Goal: Task Accomplishment & Management: Complete application form

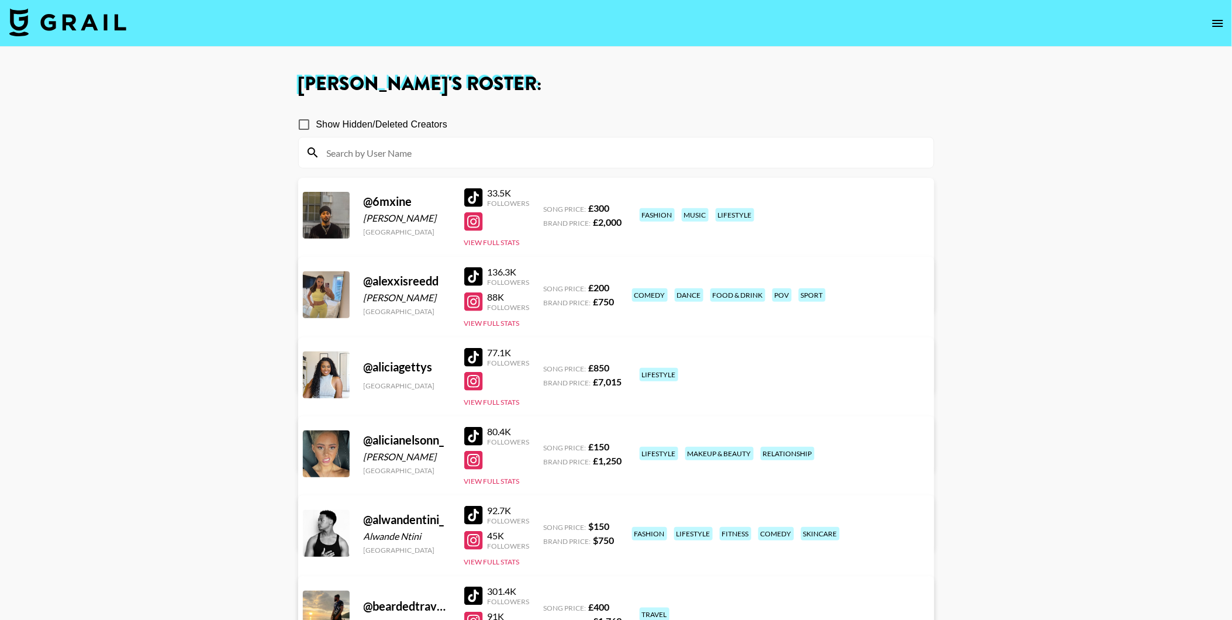
click at [1222, 19] on icon "open drawer" at bounding box center [1218, 23] width 14 height 14
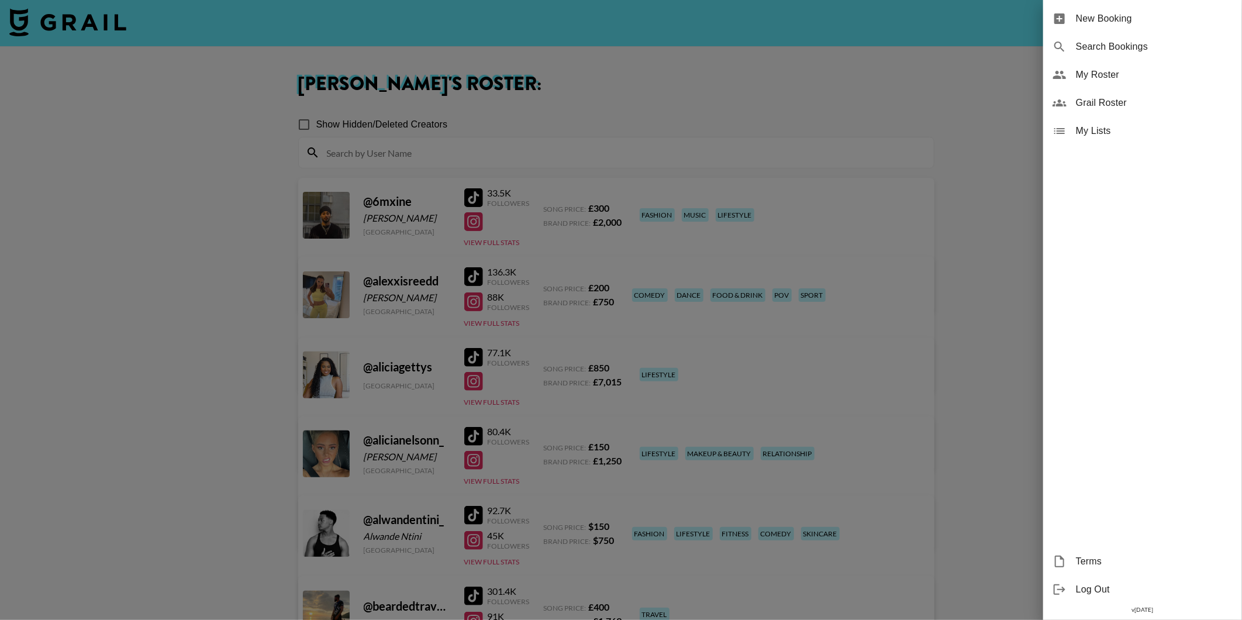
click at [1108, 18] on span "New Booking" at bounding box center [1154, 19] width 157 height 14
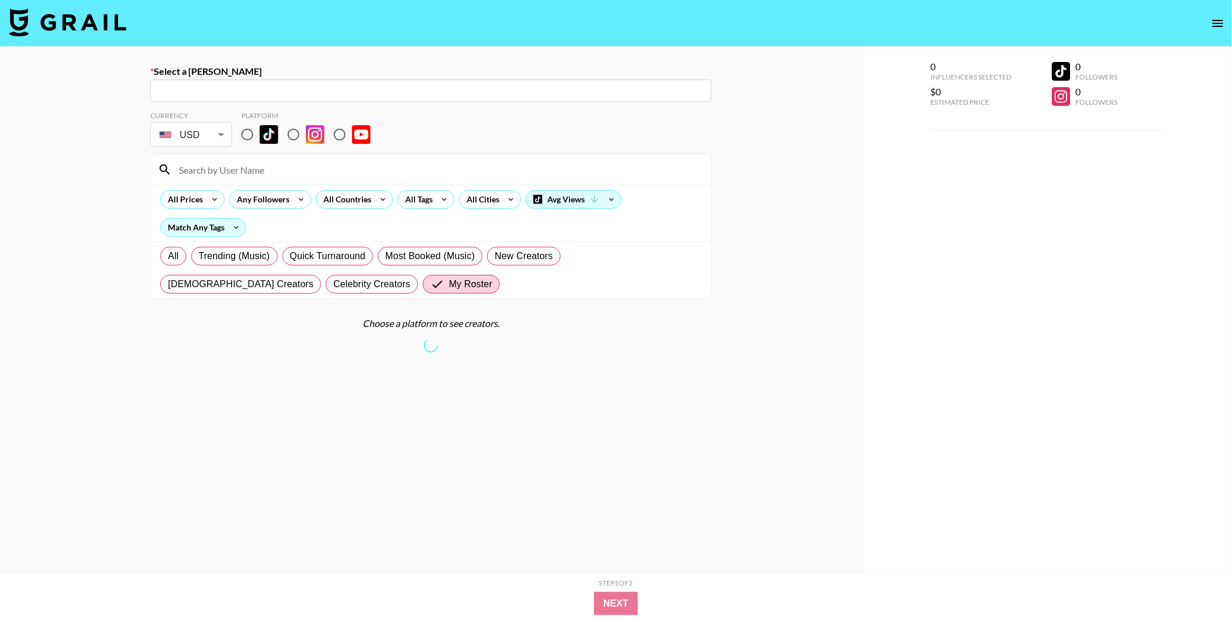
click at [323, 95] on input "text" at bounding box center [430, 90] width 547 height 13
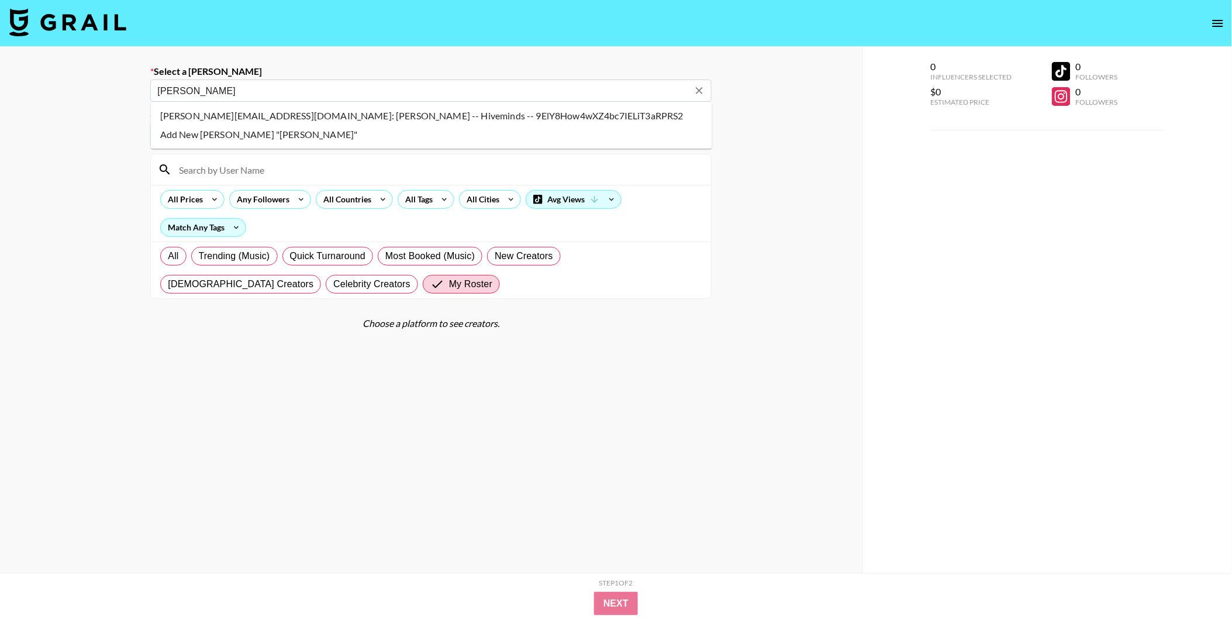
click at [322, 119] on li "rachel@hivemindsmedia.io: Rachel Haley -- Hiveminds -- 9ElY8How4wXZ4bc7IELiT3aR…" at bounding box center [432, 115] width 562 height 19
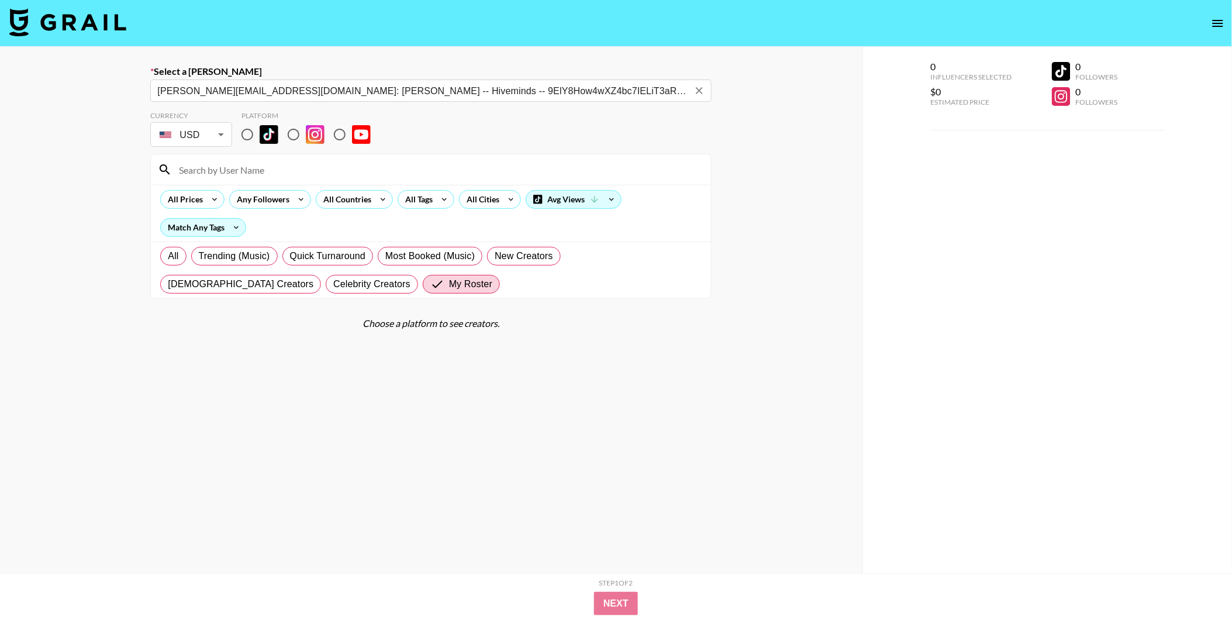
type input "rachel@hivemindsmedia.io: Rachel Haley -- Hiveminds -- 9ElY8How4wXZ4bc7IELiT3aR…"
drag, startPoint x: 247, startPoint y: 142, endPoint x: 248, endPoint y: 156, distance: 14.7
click at [247, 141] on input "radio" at bounding box center [247, 134] width 25 height 25
radio input "true"
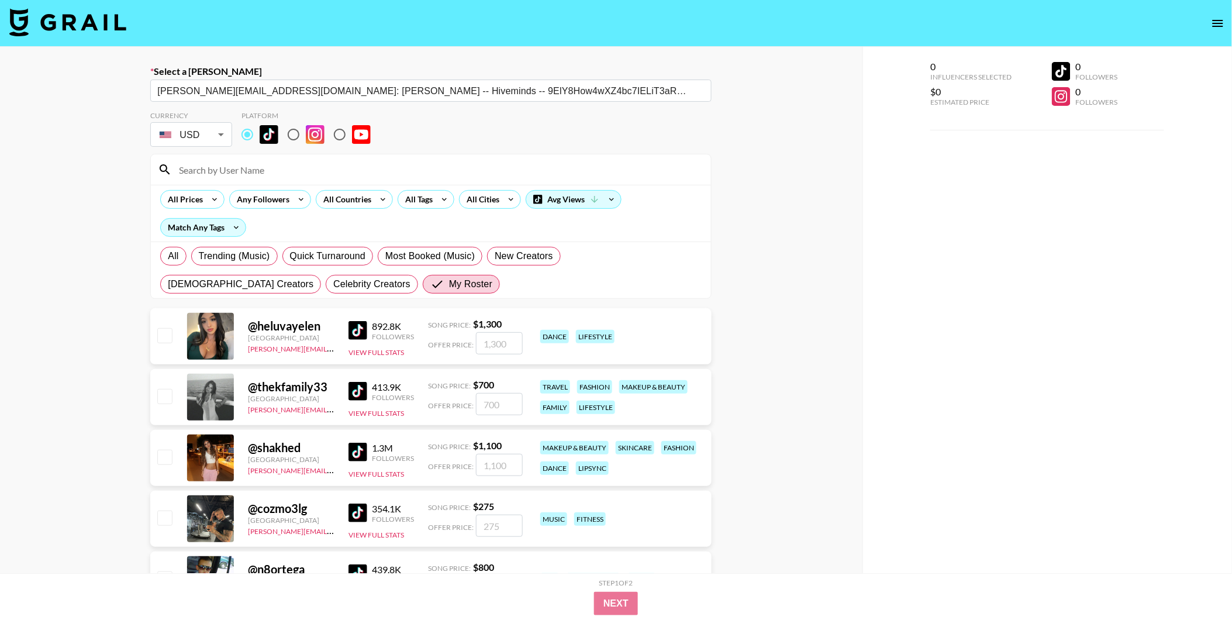
click at [250, 168] on input at bounding box center [438, 169] width 532 height 19
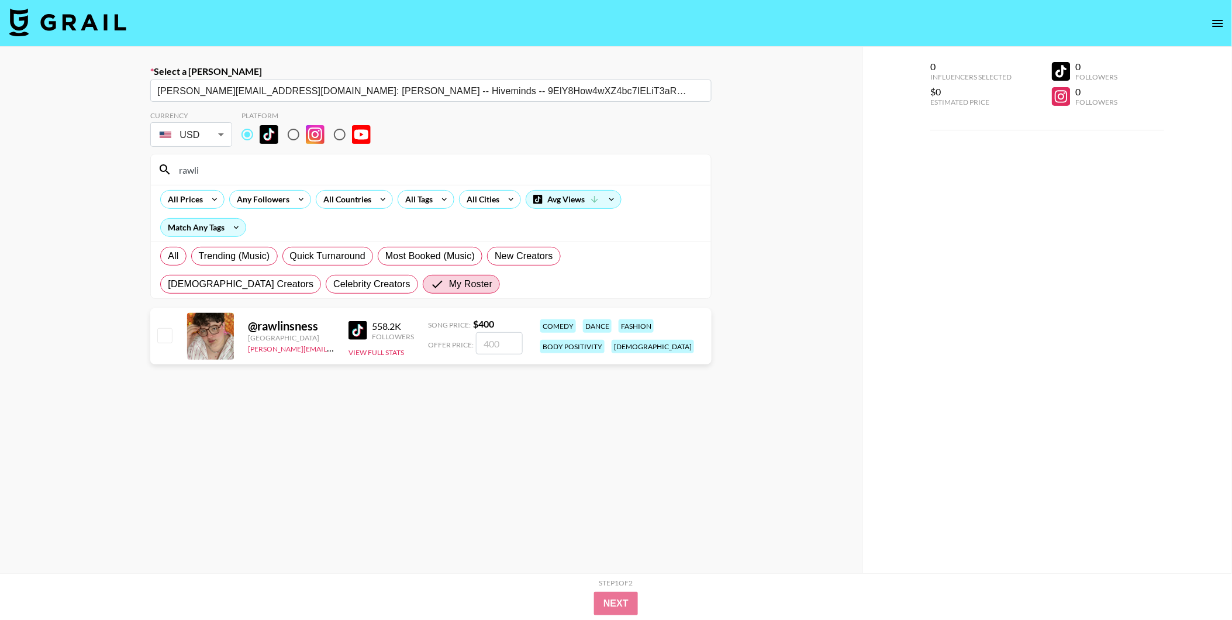
type input "rawli"
click at [164, 334] on input "checkbox" at bounding box center [164, 335] width 14 height 14
checkbox input "true"
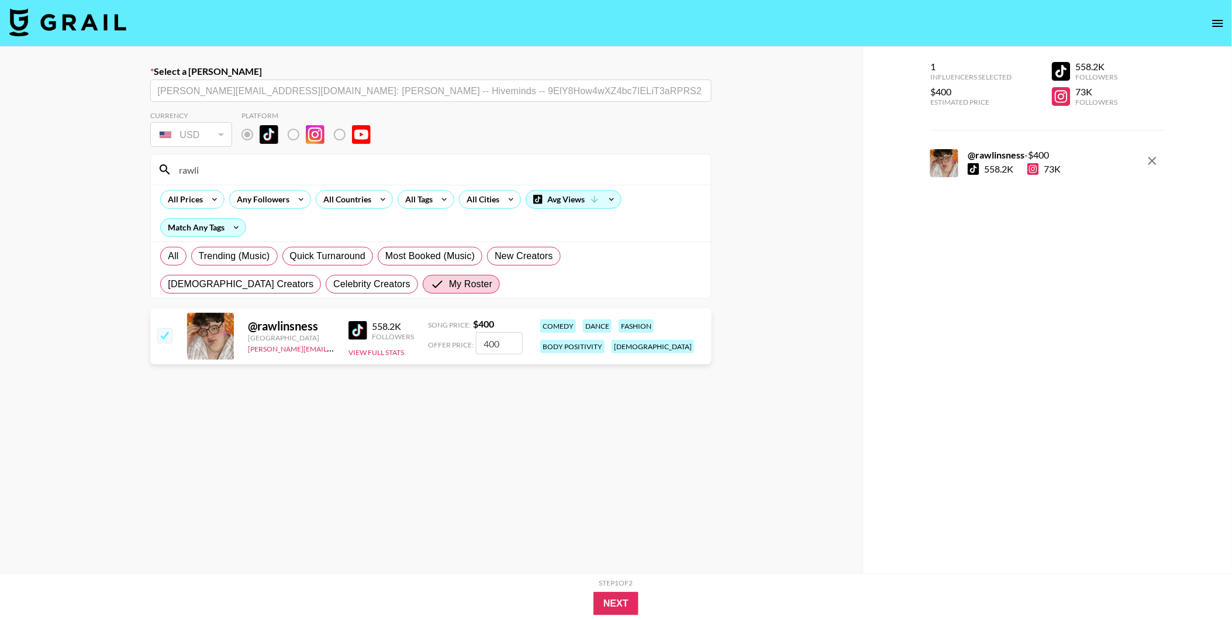
click at [510, 339] on input "400" at bounding box center [499, 343] width 47 height 22
type input "4"
checkbox input "false"
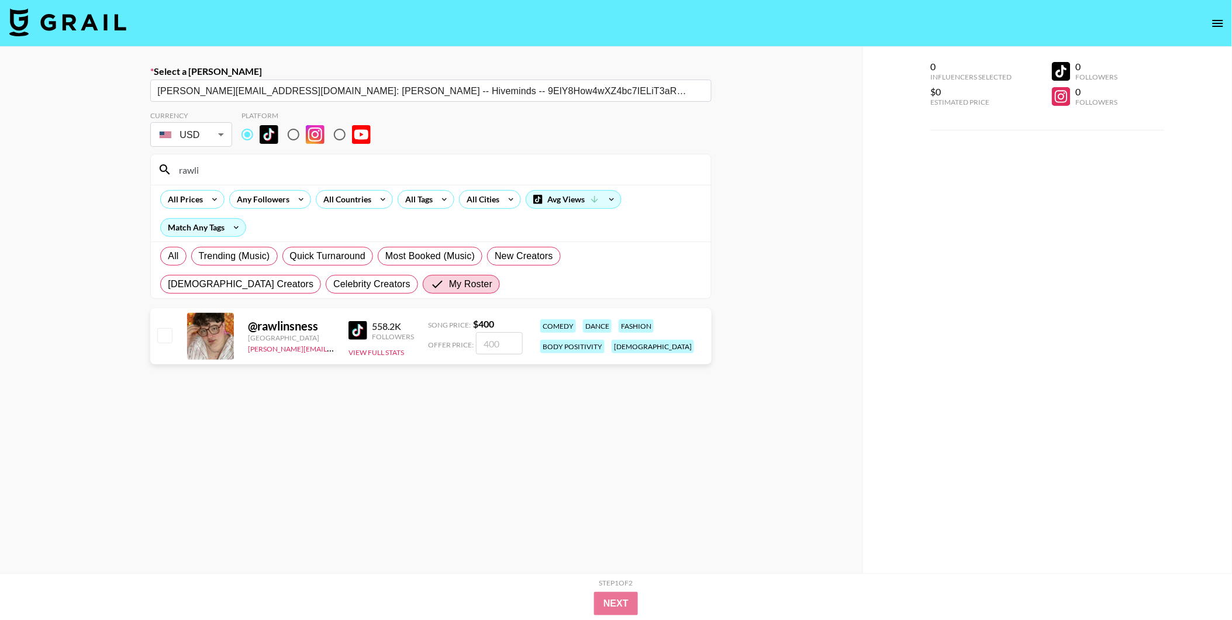
checkbox input "true"
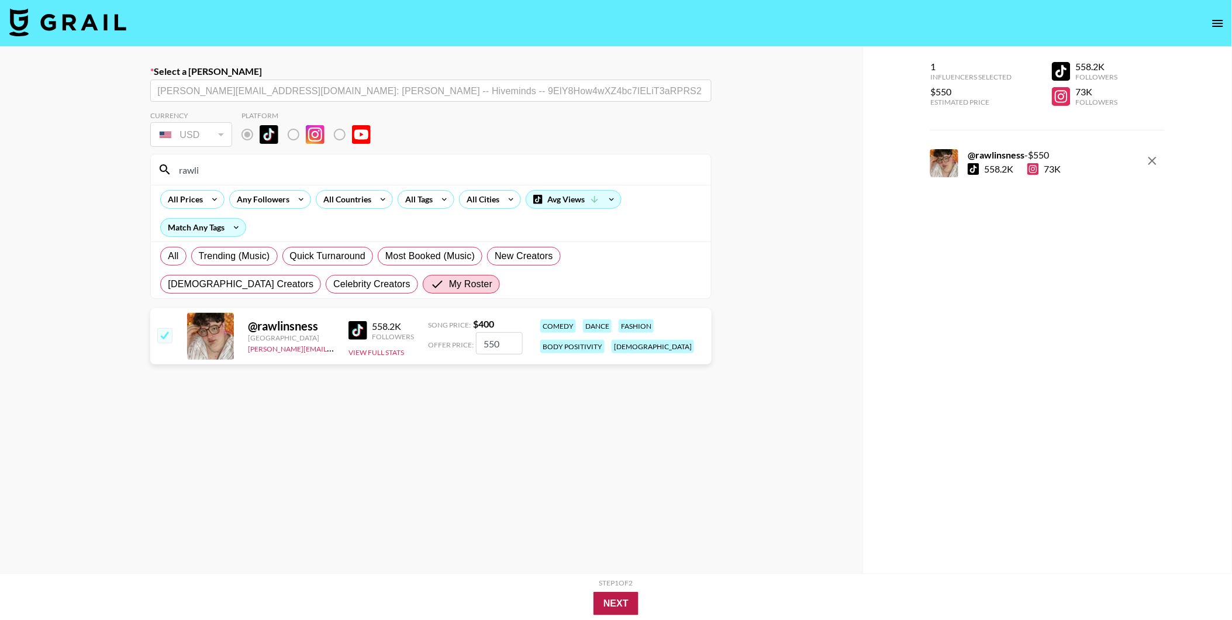
type input "550"
click at [612, 600] on button "Next" at bounding box center [616, 603] width 45 height 23
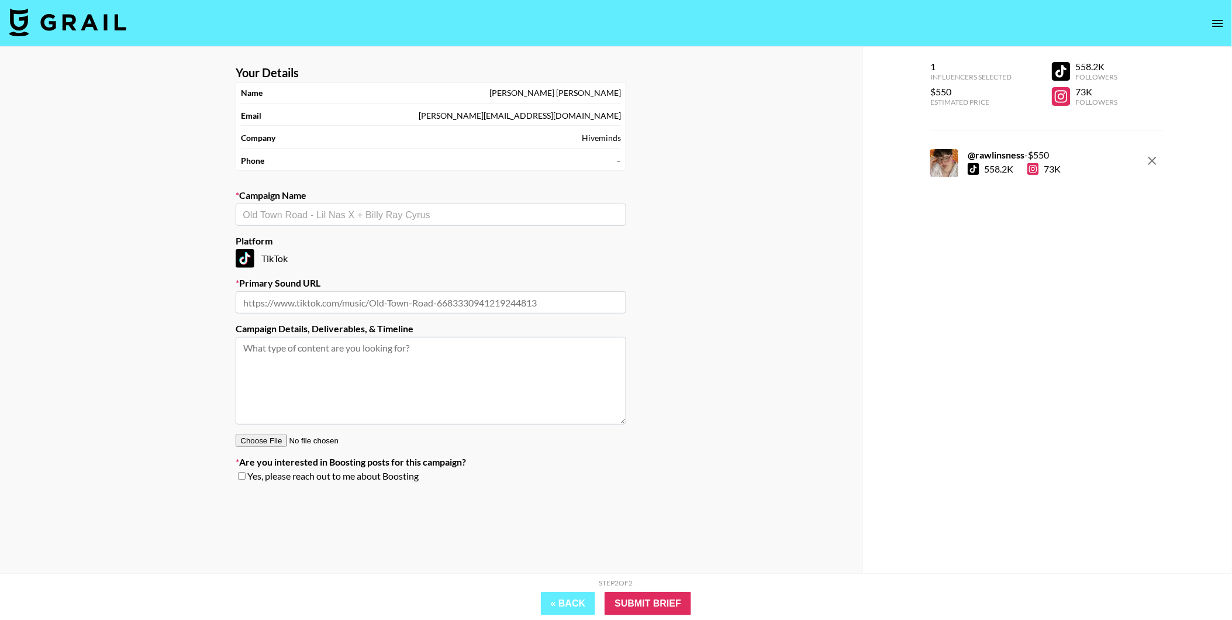
click at [338, 218] on input "text" at bounding box center [431, 214] width 377 height 13
click at [328, 237] on li "Add New Campaign: "Trinkets"" at bounding box center [431, 240] width 391 height 19
type input "Trinkets"
click at [319, 297] on input "text" at bounding box center [431, 302] width 391 height 22
click at [633, 597] on input "Submit Brief" at bounding box center [648, 603] width 87 height 23
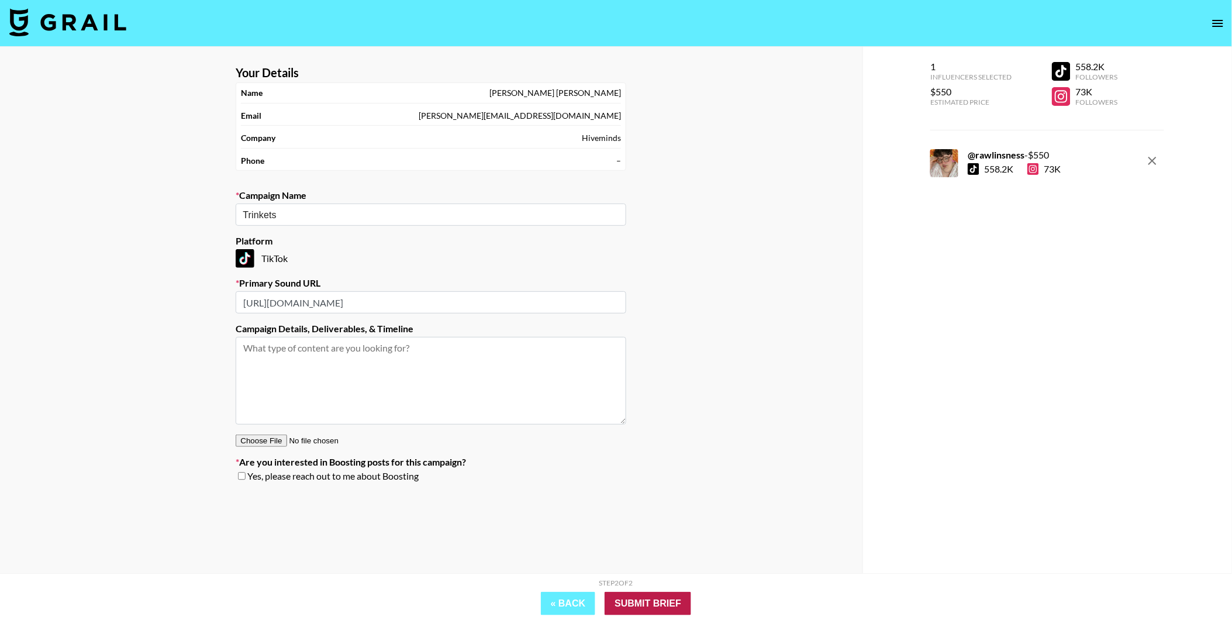
type input "https://www.tiktok.com/music/Trinkets-7532912059614005249"
click at [636, 601] on input "Submit Brief" at bounding box center [648, 603] width 87 height 23
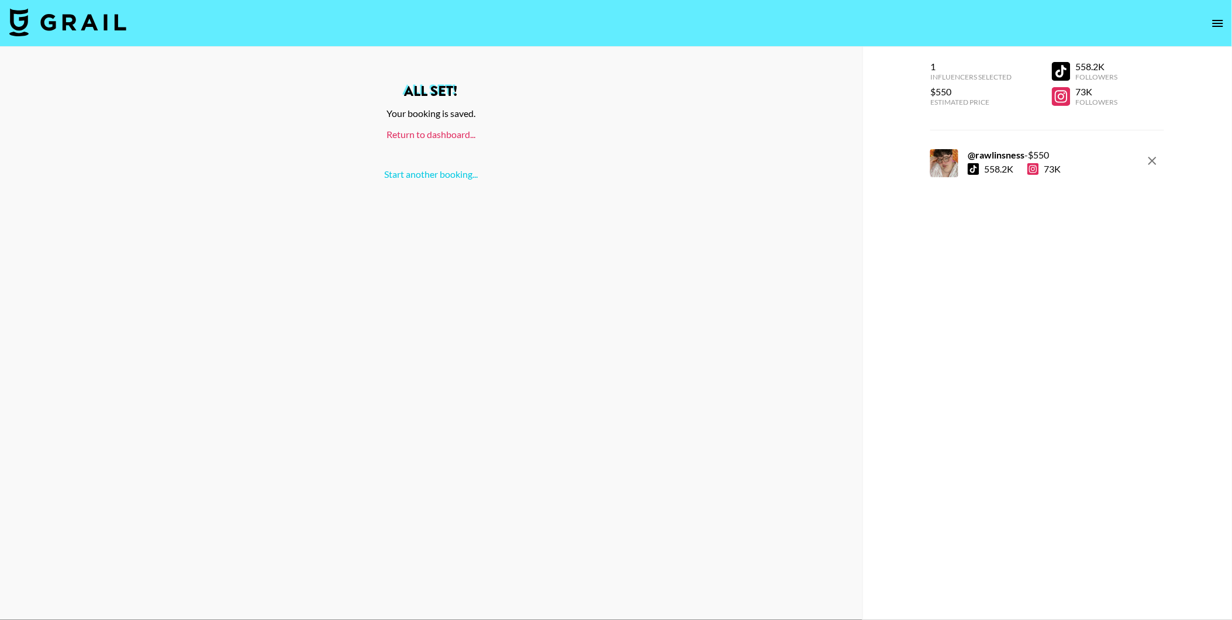
click at [434, 133] on link "Return to dashboard..." at bounding box center [431, 134] width 89 height 11
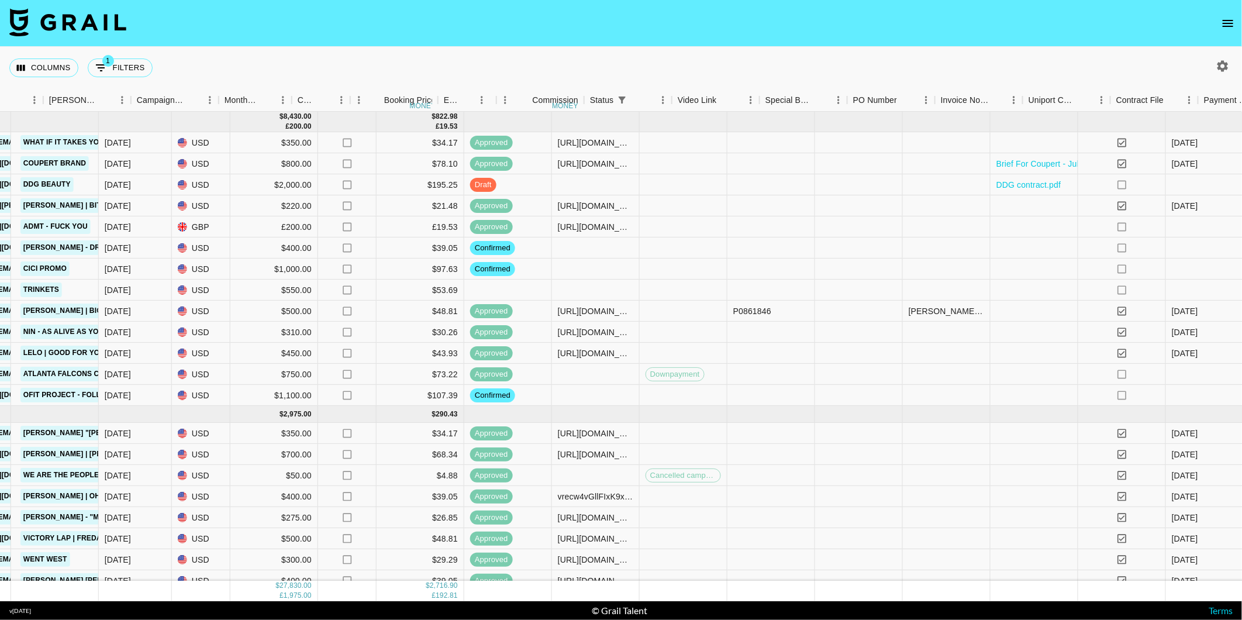
scroll to position [0, 709]
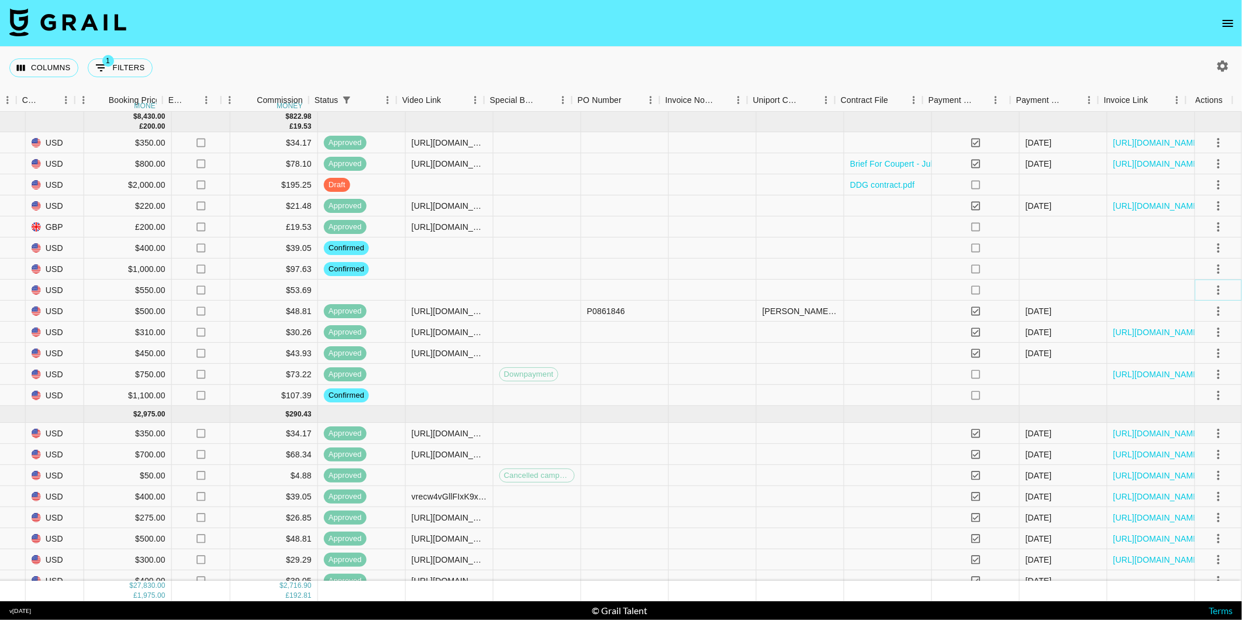
click at [1212, 289] on icon "select merge strategy" at bounding box center [1219, 290] width 14 height 14
click at [1177, 315] on li "Confirm" at bounding box center [1205, 314] width 76 height 21
click at [1191, 360] on li "Draft Created" at bounding box center [1205, 356] width 76 height 21
click at [974, 63] on div "Columns 1 Filters + Booking" at bounding box center [621, 68] width 1242 height 42
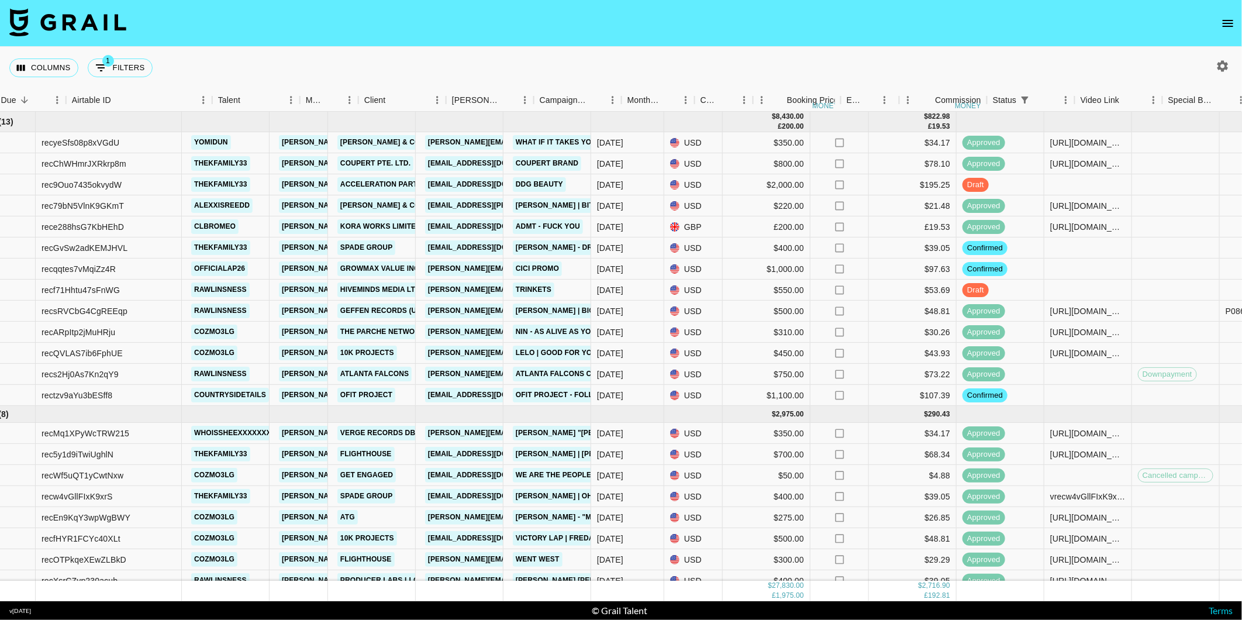
scroll to position [0, 0]
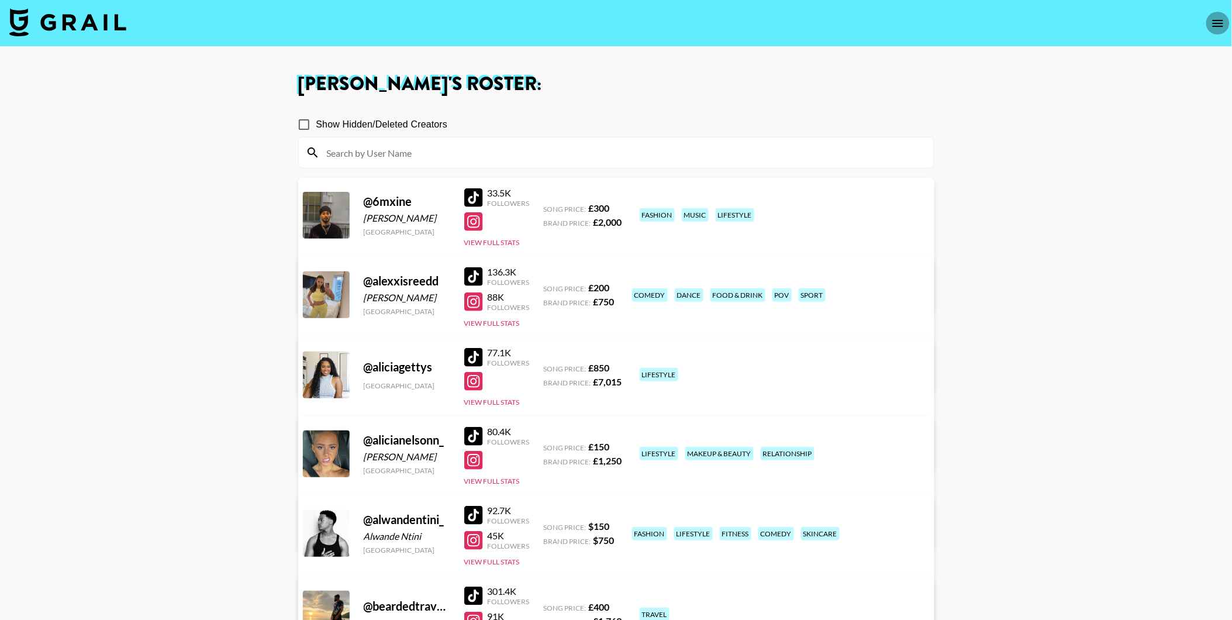
click at [1214, 22] on icon "open drawer" at bounding box center [1218, 23] width 14 height 14
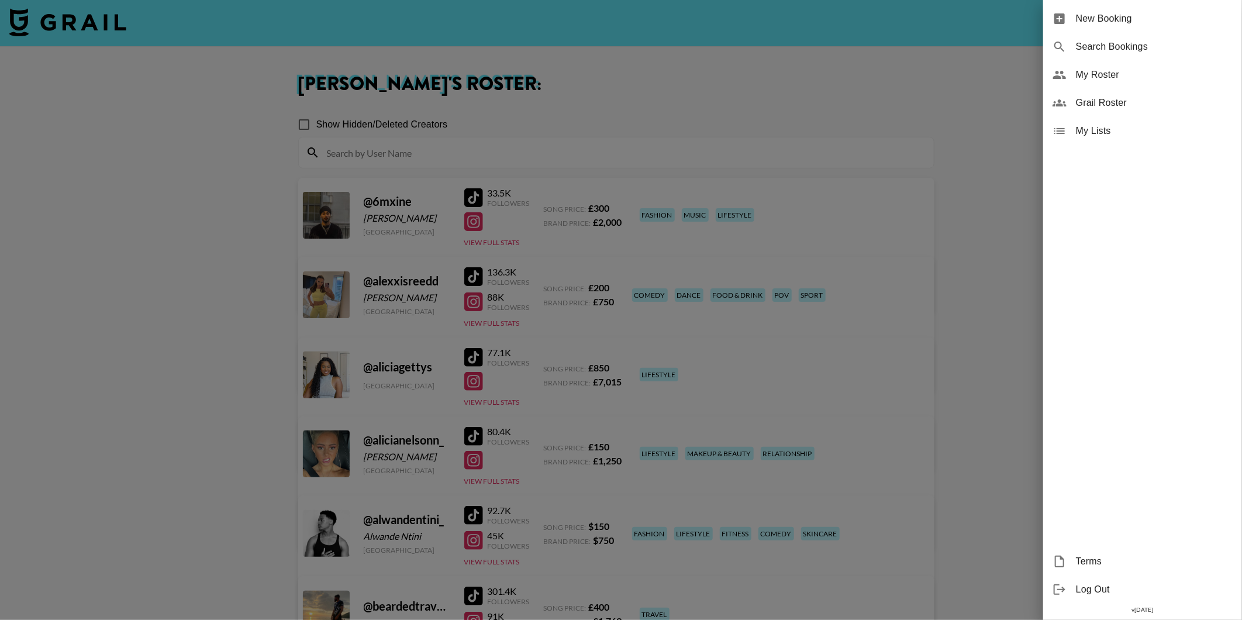
click at [1090, 589] on span "Log Out" at bounding box center [1154, 590] width 157 height 14
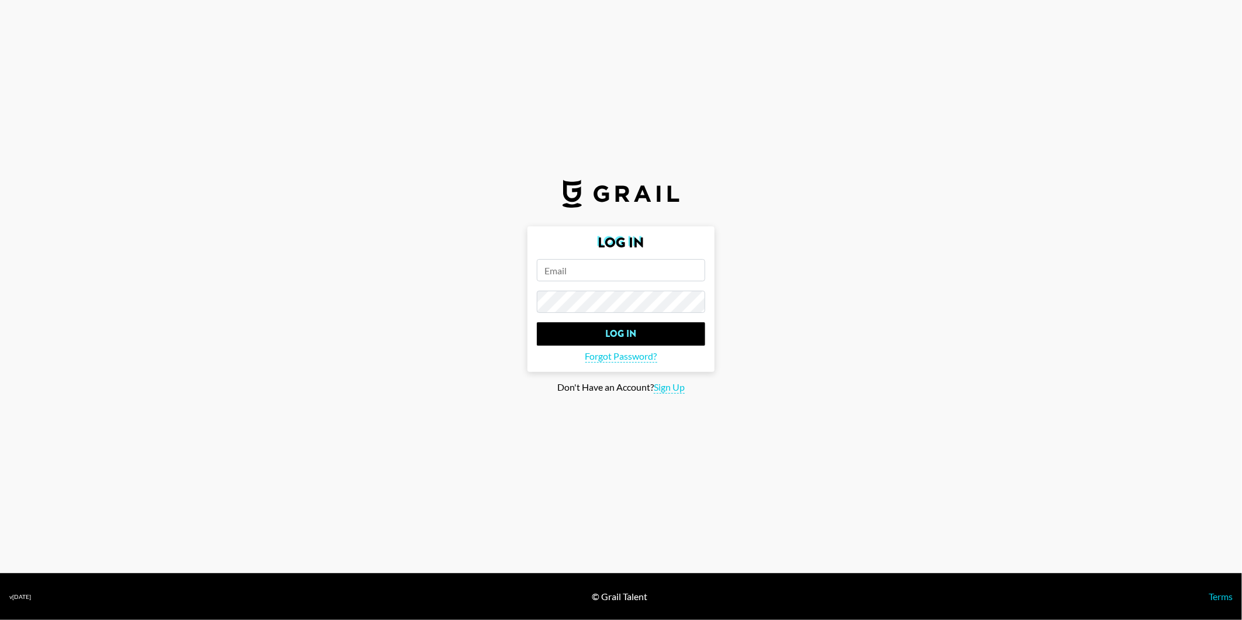
click at [620, 285] on form "Log In Log In Forgot Password?" at bounding box center [621, 299] width 187 height 146
click at [609, 273] on input "email" at bounding box center [621, 270] width 168 height 22
type input "[PERSON_NAME][EMAIL_ADDRESS][DOMAIN_NAME]"
click at [505, 307] on main "Log In [PERSON_NAME][EMAIL_ADDRESS][DOMAIN_NAME] Log In Forgot Password? Don't …" at bounding box center [621, 309] width 1224 height 167
drag, startPoint x: 666, startPoint y: 271, endPoint x: 535, endPoint y: 277, distance: 130.6
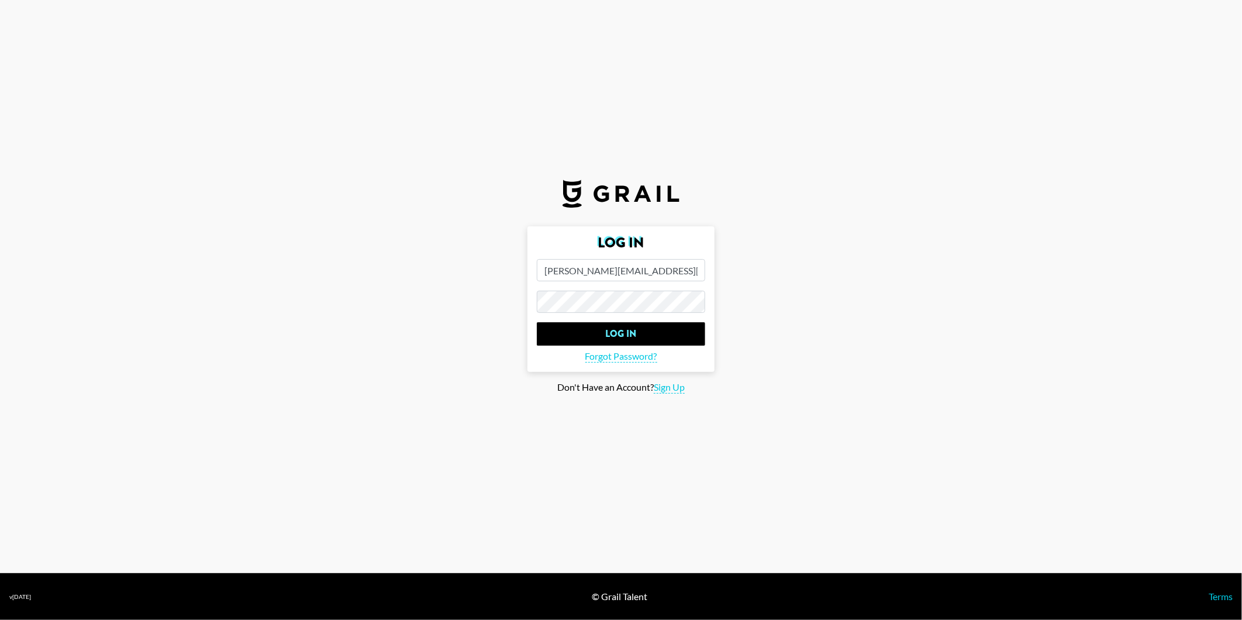
click at [537, 277] on input "[PERSON_NAME][EMAIL_ADDRESS][DOMAIN_NAME]" at bounding box center [621, 270] width 168 height 22
drag, startPoint x: 387, startPoint y: 297, endPoint x: 404, endPoint y: 299, distance: 16.5
click at [395, 299] on main "Log In Log In Forgot Password? Don't Have an Account? Sign Up" at bounding box center [621, 309] width 1224 height 167
